Goal: Task Accomplishment & Management: Complete application form

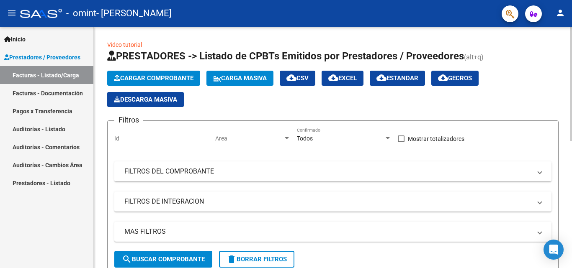
click at [140, 76] on span "Cargar Comprobante" at bounding box center [154, 79] width 80 height 8
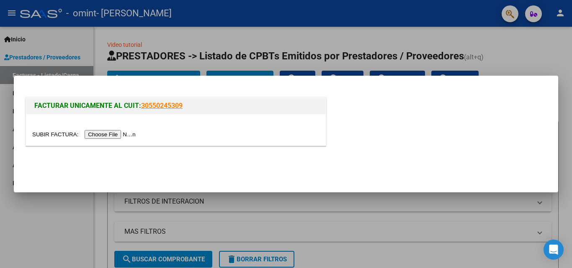
click at [123, 135] on input "file" at bounding box center [85, 134] width 106 height 9
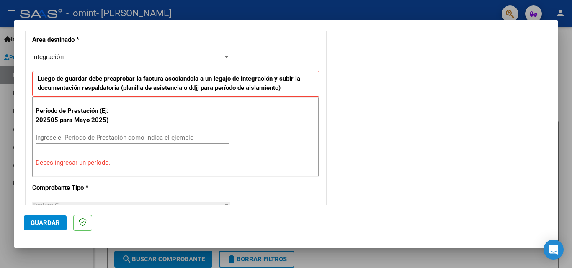
scroll to position [209, 0]
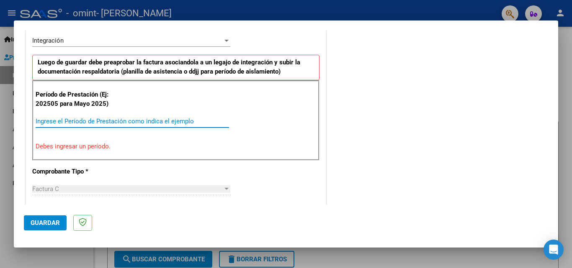
click at [101, 121] on input "Ingrese el Período de Prestación como indica el ejemplo" at bounding box center [132, 122] width 193 height 8
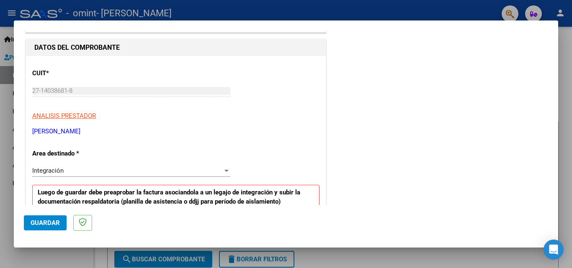
scroll to position [0, 0]
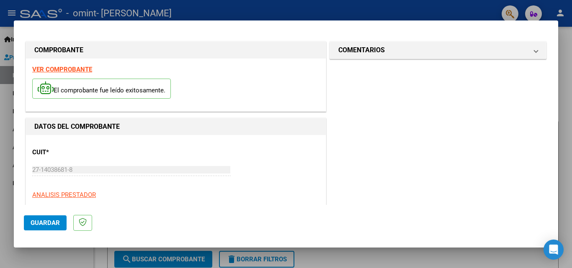
type input "202509"
click at [39, 221] on span "Guardar" at bounding box center [45, 223] width 29 height 8
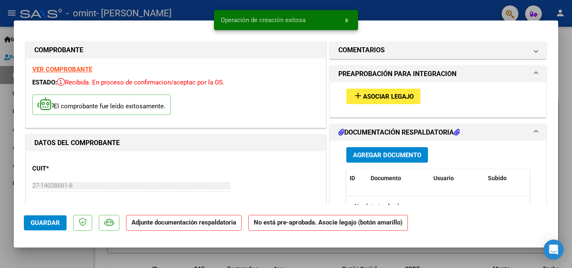
click at [390, 100] on span "Asociar Legajo" at bounding box center [388, 97] width 51 height 8
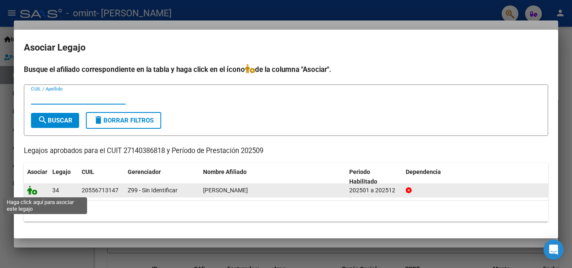
click at [33, 191] on icon at bounding box center [32, 190] width 10 height 9
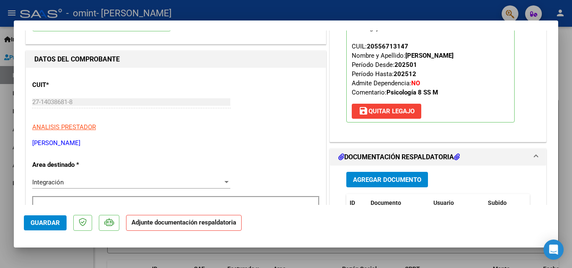
scroll to position [126, 0]
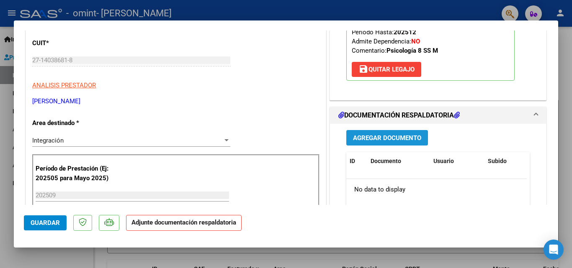
click at [365, 134] on button "Agregar Documento" at bounding box center [387, 137] width 82 height 15
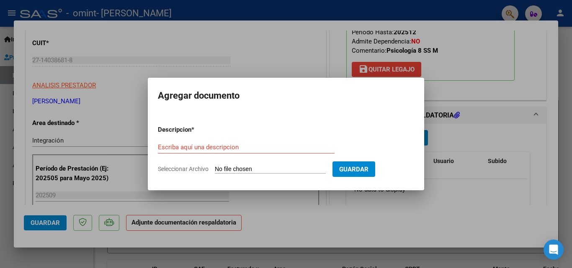
click at [229, 167] on input "Seleccionar Archivo" at bounding box center [270, 170] width 111 height 8
type input "C:\fakepath\planilla asistencia Duarte Nicosia Julian-psi-sep 25.pdf"
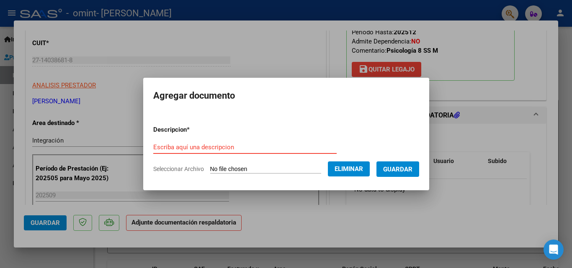
click at [187, 149] on input "Escriba aquí una descripcion" at bounding box center [244, 148] width 183 height 8
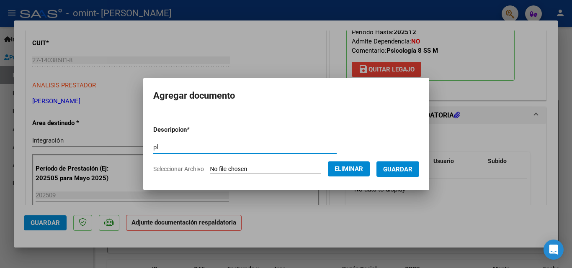
type input "p"
type input "PLANILLA ASISTENCIA PSI SEP 25"
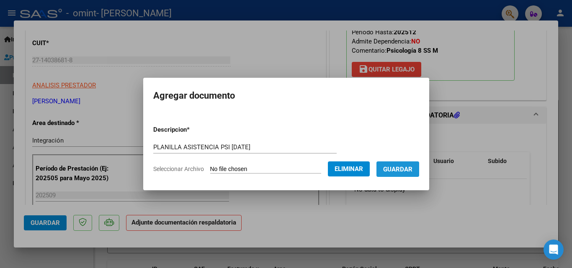
click at [412, 167] on span "Guardar" at bounding box center [397, 170] width 29 height 8
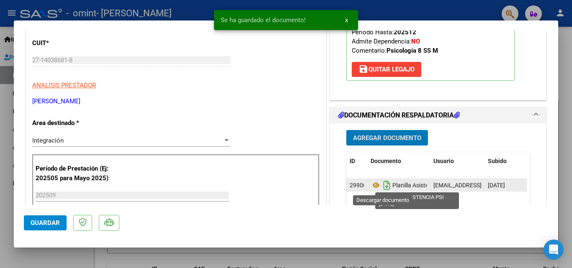
click at [383, 186] on icon "Descargar documento" at bounding box center [386, 185] width 11 height 13
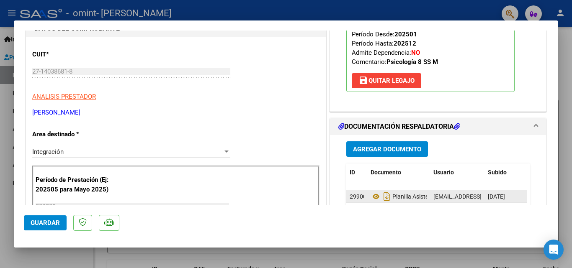
scroll to position [0, 0]
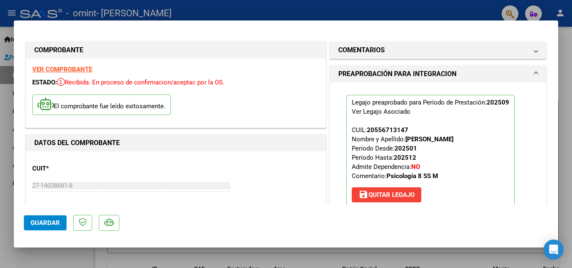
click at [538, 139] on div "Legajo preaprobado para Período de Prestación: 202509 Ver Legajo Asociado CUIL:…" at bounding box center [438, 153] width 216 height 143
click at [36, 226] on span "Guardar" at bounding box center [45, 223] width 29 height 8
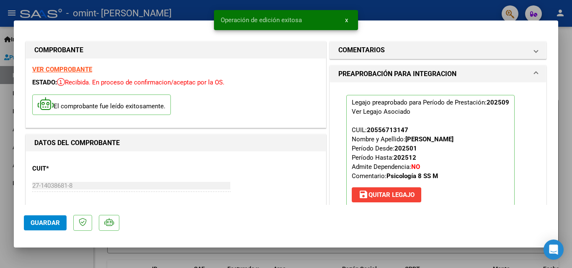
click at [389, 10] on div at bounding box center [286, 134] width 572 height 268
type input "$ 0,00"
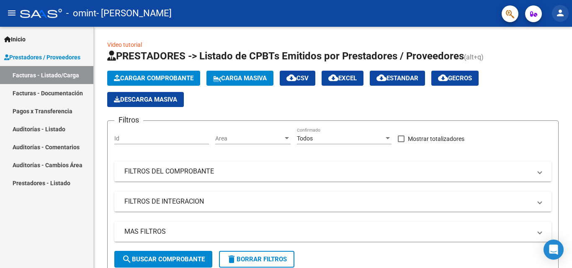
click at [560, 11] on mat-icon "person" at bounding box center [560, 13] width 10 height 10
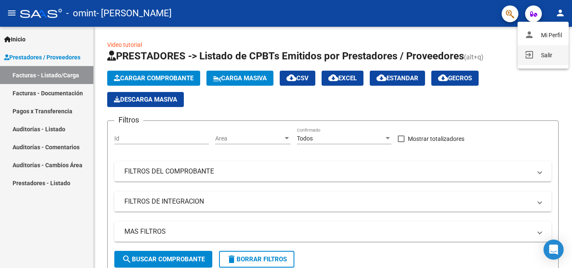
click at [536, 61] on button "exit_to_app Salir" at bounding box center [542, 55] width 51 height 20
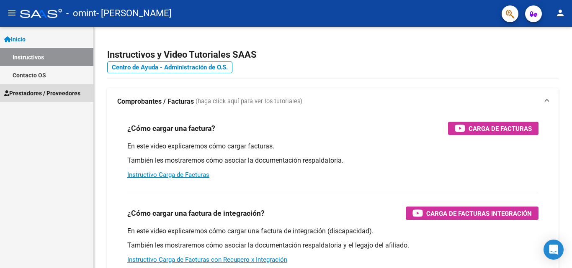
click at [36, 90] on span "Prestadores / Proveedores" at bounding box center [42, 93] width 76 height 9
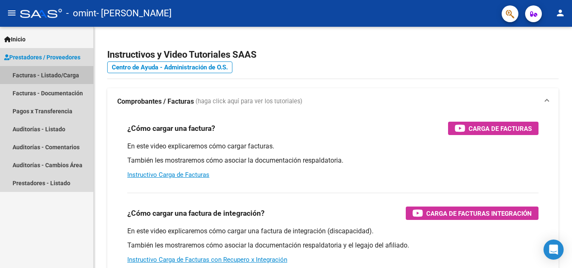
click at [52, 79] on link "Facturas - Listado/Carga" at bounding box center [46, 75] width 93 height 18
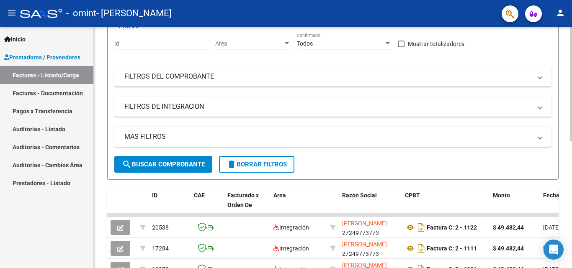
scroll to position [42, 0]
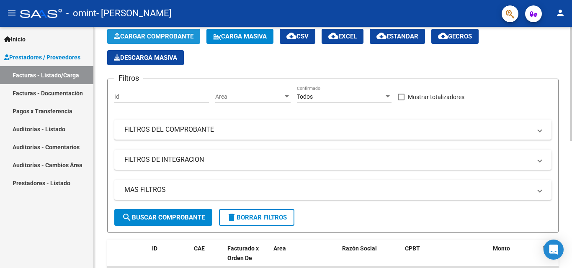
click at [151, 37] on span "Cargar Comprobante" at bounding box center [154, 37] width 80 height 8
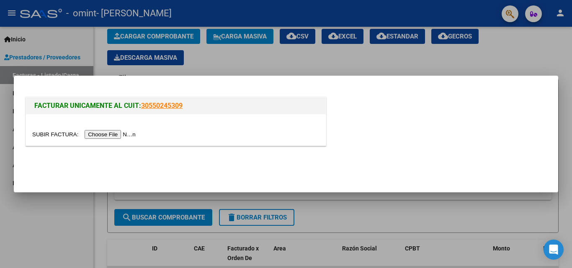
click at [122, 135] on input "file" at bounding box center [85, 134] width 106 height 9
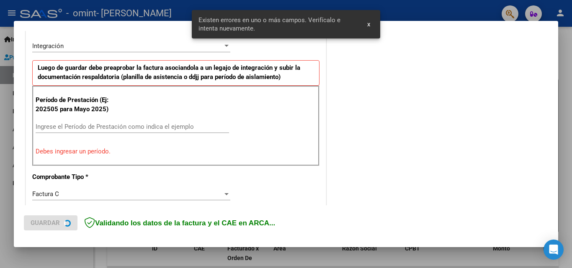
scroll to position [205, 0]
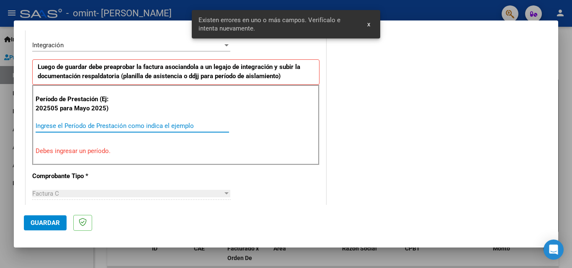
click at [69, 126] on input "Ingrese el Período de Prestación como indica el ejemplo" at bounding box center [132, 126] width 193 height 8
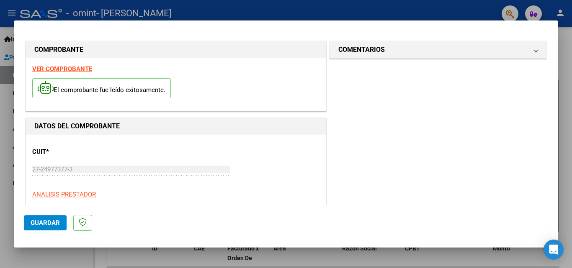
scroll to position [0, 0]
type input "202509"
click at [50, 220] on span "Guardar" at bounding box center [45, 223] width 29 height 8
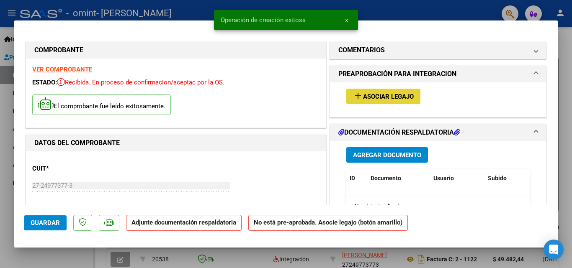
click at [369, 95] on span "Asociar Legajo" at bounding box center [388, 97] width 51 height 8
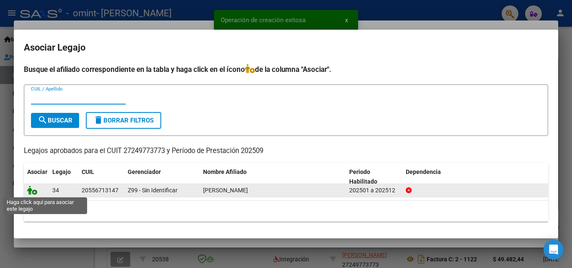
click at [35, 193] on icon at bounding box center [32, 190] width 10 height 9
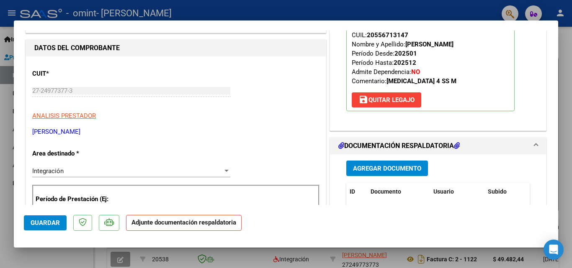
scroll to position [126, 0]
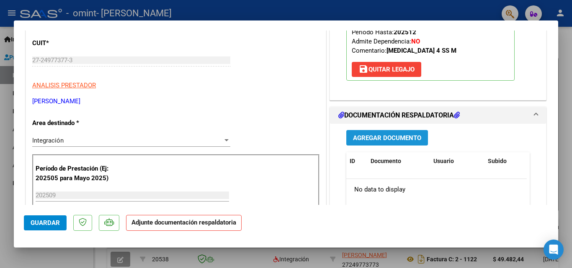
click at [369, 140] on span "Agregar Documento" at bounding box center [387, 138] width 68 height 8
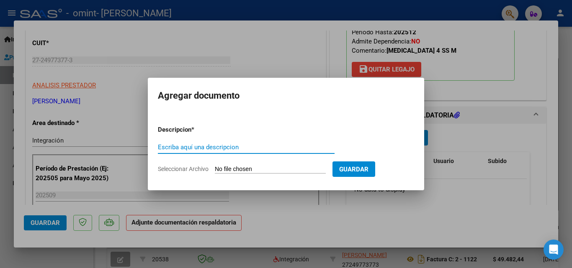
click at [234, 171] on input "Seleccionar Archivo" at bounding box center [270, 170] width 111 height 8
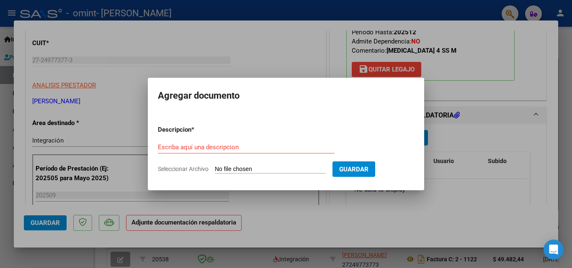
type input "C:\fakepath\planilla asistencia Duarte Nicosia Julian Psm-sep 25.pdf"
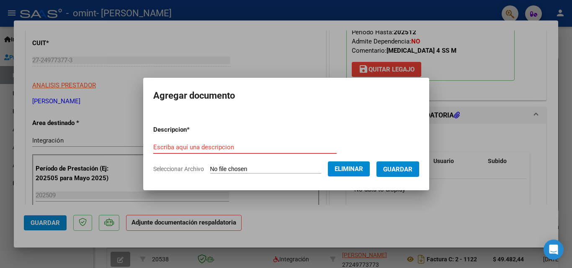
click at [185, 148] on input "Escriba aquí una descripcion" at bounding box center [244, 148] width 183 height 8
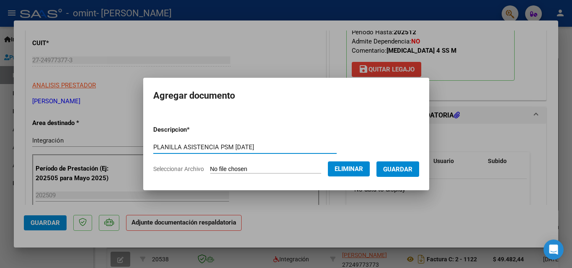
type input "PLANILLA ASISTENCIA PSM SEP 25"
click at [410, 170] on span "Guardar" at bounding box center [397, 170] width 29 height 8
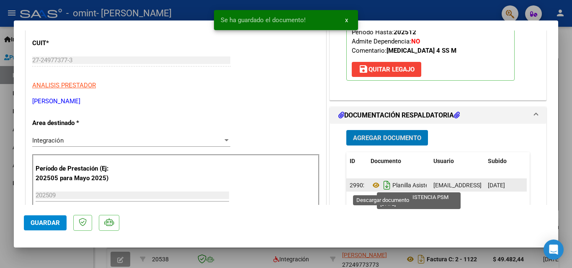
click at [382, 188] on icon "Descargar documento" at bounding box center [386, 185] width 11 height 13
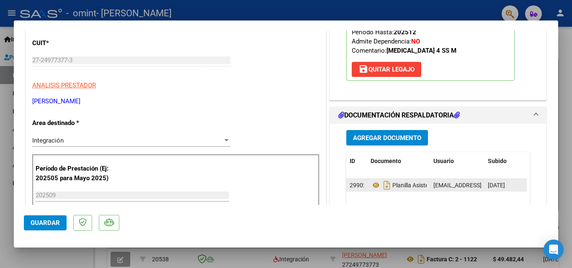
click at [279, 85] on p "ANALISIS PRESTADOR" at bounding box center [175, 86] width 287 height 10
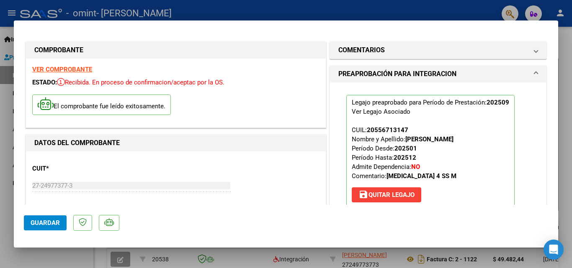
scroll to position [0, 0]
click at [40, 223] on span "Guardar" at bounding box center [45, 223] width 29 height 8
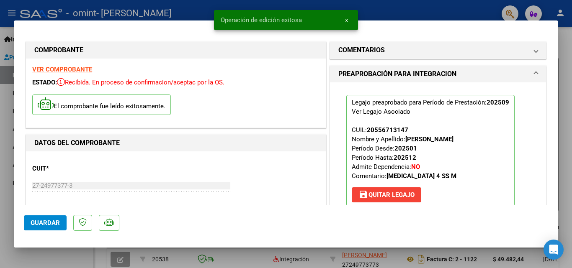
click at [378, 10] on div at bounding box center [286, 134] width 572 height 268
type input "$ 0,00"
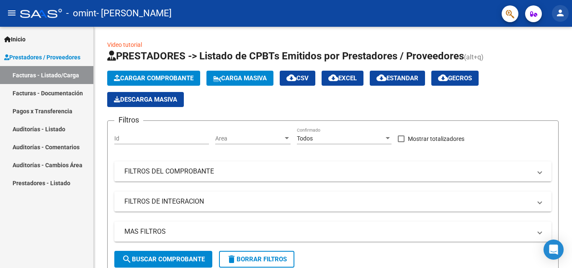
click at [558, 15] on mat-icon "person" at bounding box center [560, 13] width 10 height 10
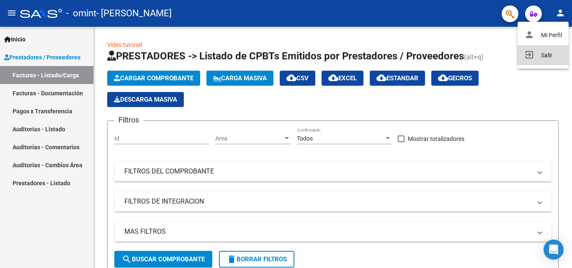
click at [537, 53] on button "exit_to_app Salir" at bounding box center [542, 55] width 51 height 20
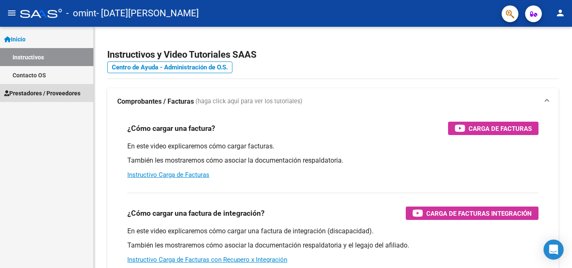
click at [34, 93] on span "Prestadores / Proveedores" at bounding box center [42, 93] width 76 height 9
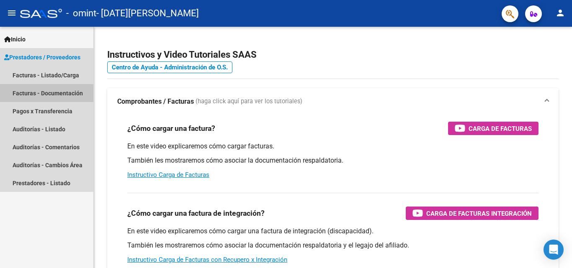
click at [39, 93] on link "Facturas - Documentación" at bounding box center [46, 93] width 93 height 18
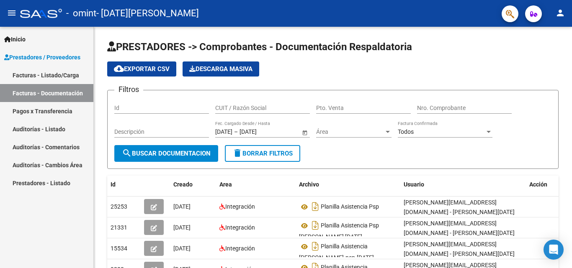
click at [56, 77] on link "Facturas - Listado/Carga" at bounding box center [46, 75] width 93 height 18
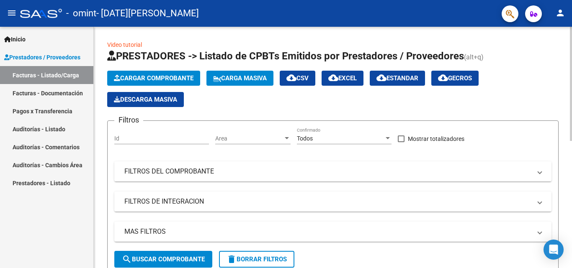
click at [147, 79] on span "Cargar Comprobante" at bounding box center [154, 79] width 80 height 8
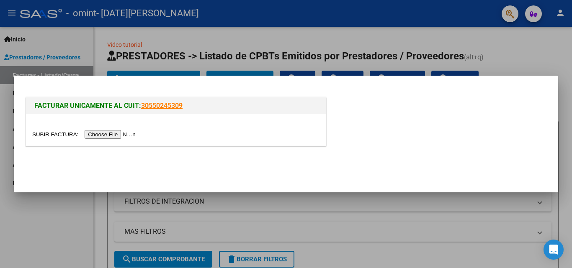
click at [121, 134] on input "file" at bounding box center [85, 134] width 106 height 9
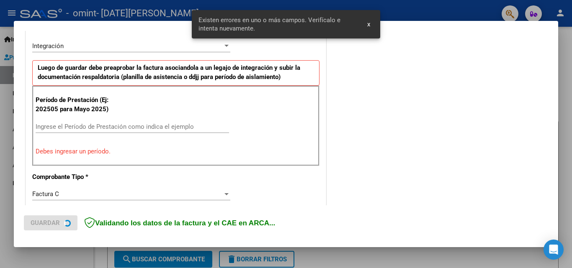
scroll to position [205, 0]
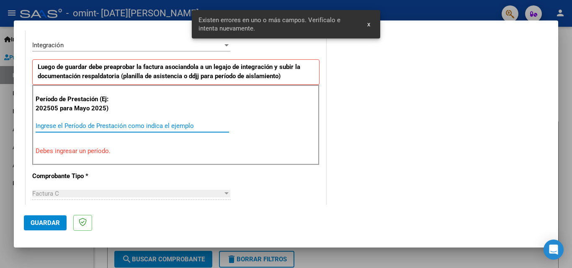
click at [127, 128] on input "Ingrese el Período de Prestación como indica el ejemplo" at bounding box center [132, 126] width 193 height 8
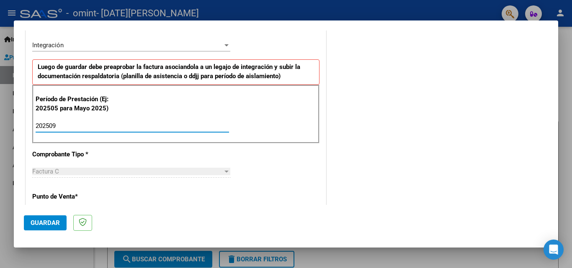
type input "202509"
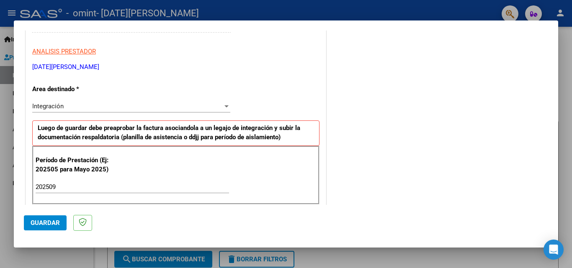
scroll to position [0, 0]
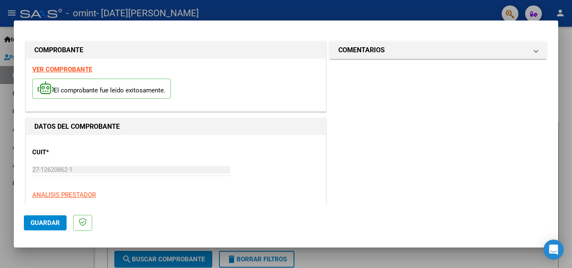
click at [44, 226] on span "Guardar" at bounding box center [45, 223] width 29 height 8
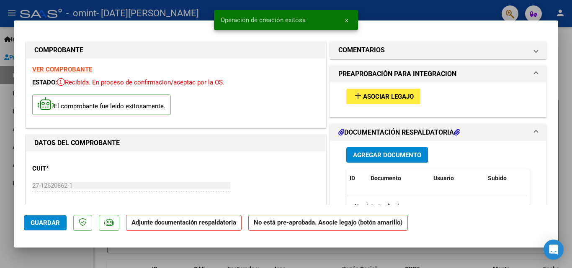
click at [363, 99] on span "Asociar Legajo" at bounding box center [388, 97] width 51 height 8
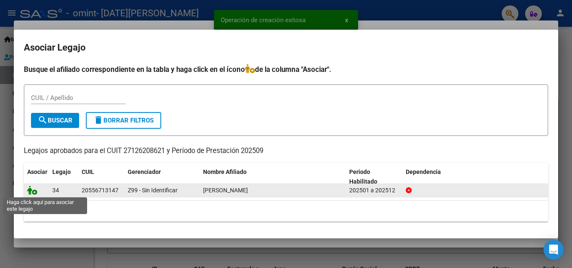
click at [30, 190] on icon at bounding box center [32, 190] width 10 height 9
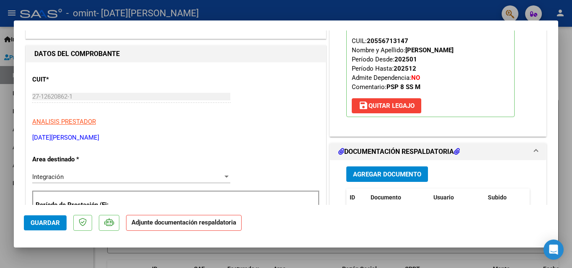
scroll to position [126, 0]
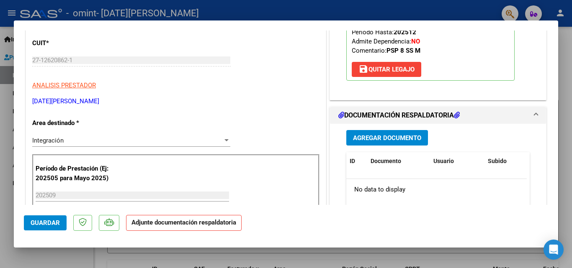
click at [391, 134] on button "Agregar Documento" at bounding box center [387, 137] width 82 height 15
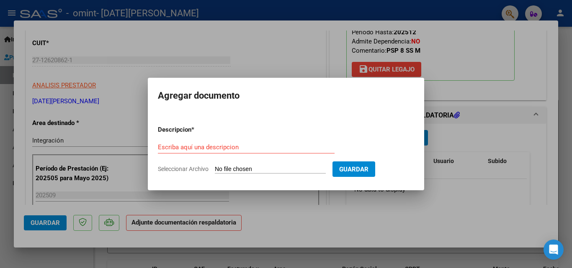
click at [229, 172] on input "Seleccionar Archivo" at bounding box center [270, 170] width 111 height 8
type input "C:\fakepath\planilla asistencia psp Duarte Nicosia Julian sep 25.pdf"
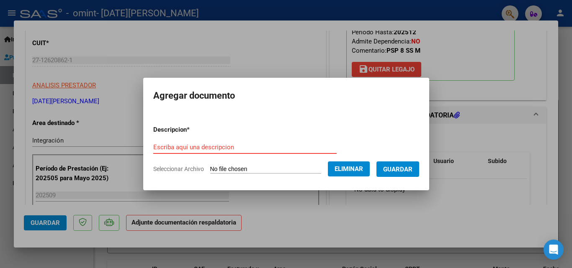
click at [176, 148] on input "Escriba aquí una descripcion" at bounding box center [244, 148] width 183 height 8
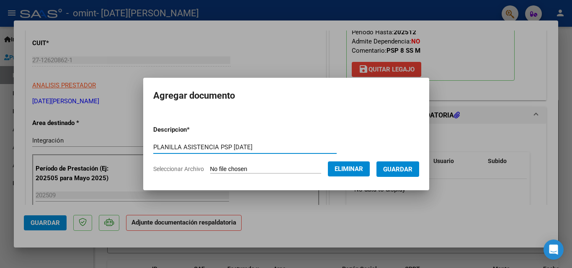
type input "PLANILLA ASISTENCIA PSP SEP 25"
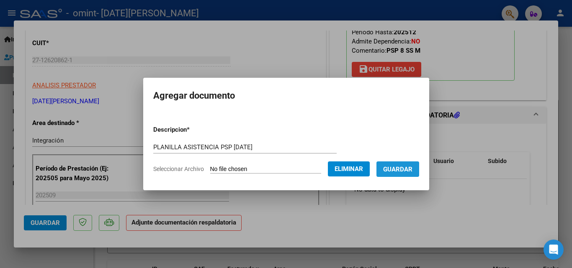
click at [405, 166] on span "Guardar" at bounding box center [397, 170] width 29 height 8
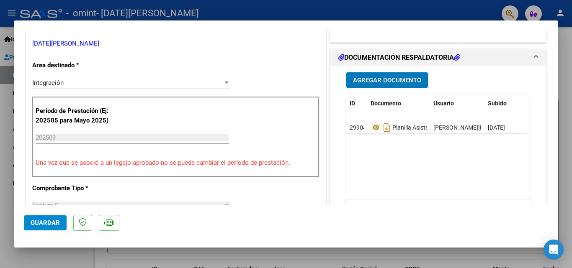
scroll to position [156, 0]
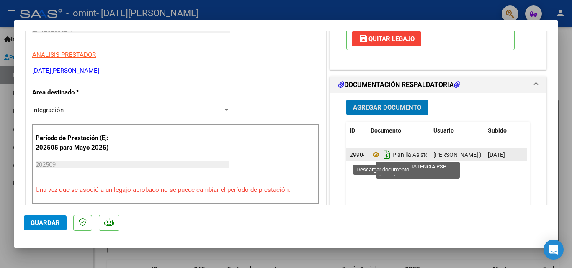
click at [384, 155] on icon "Descargar documento" at bounding box center [386, 154] width 11 height 13
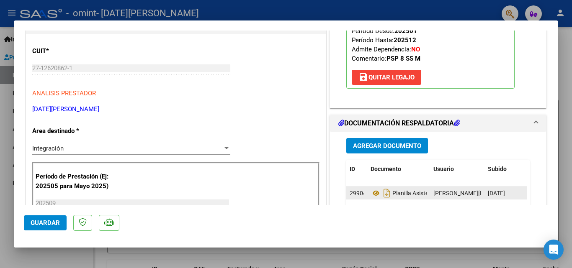
scroll to position [0, 0]
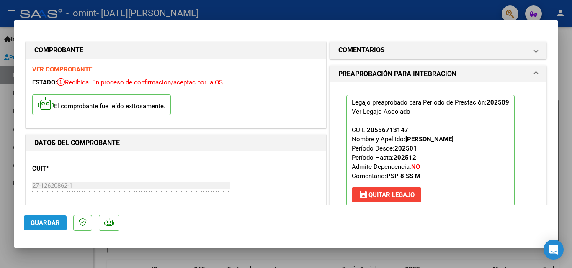
click at [40, 221] on span "Guardar" at bounding box center [45, 223] width 29 height 8
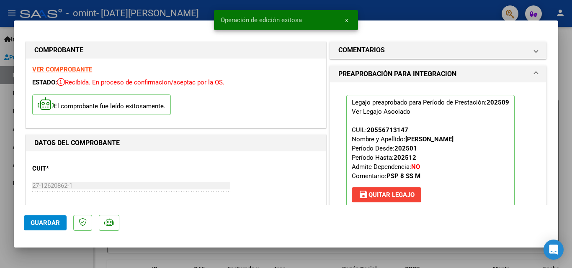
click at [371, 10] on div at bounding box center [286, 134] width 572 height 268
type input "$ 0,00"
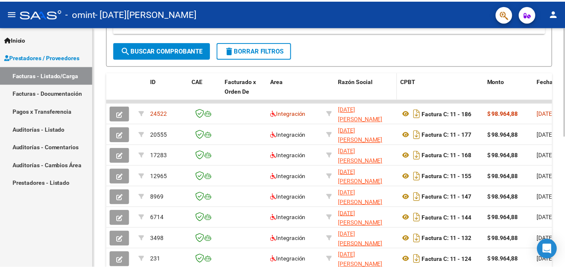
scroll to position [42, 0]
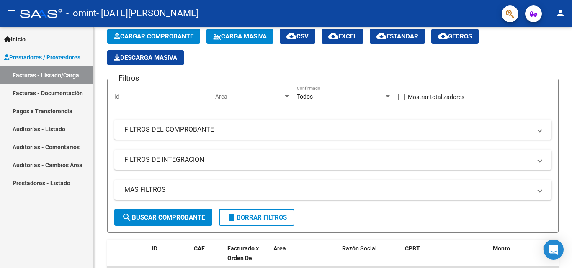
click at [560, 12] on mat-icon "person" at bounding box center [560, 13] width 10 height 10
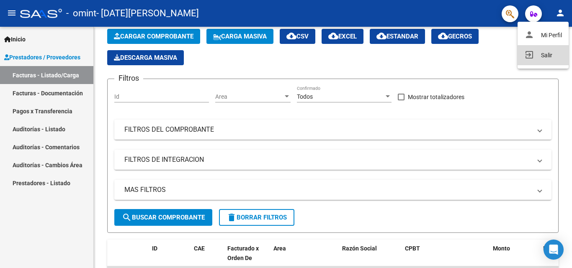
click at [524, 55] on mat-icon "exit_to_app" at bounding box center [529, 55] width 10 height 10
